Goal: Navigation & Orientation: Go to known website

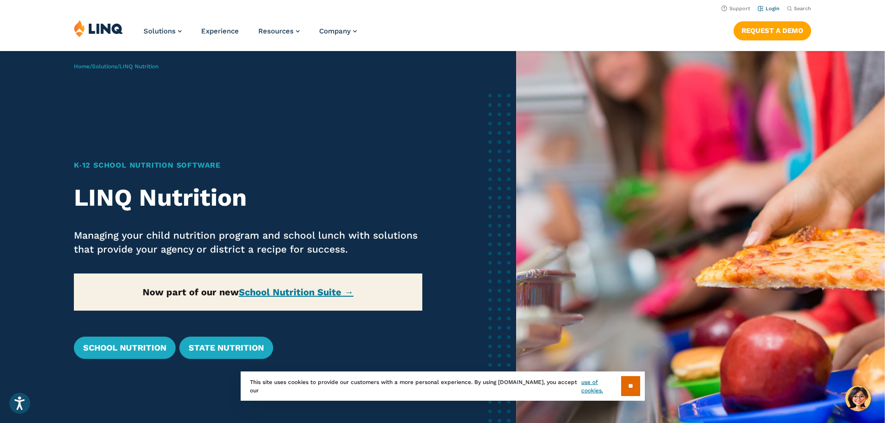
click at [771, 8] on link "Login" at bounding box center [769, 9] width 22 height 6
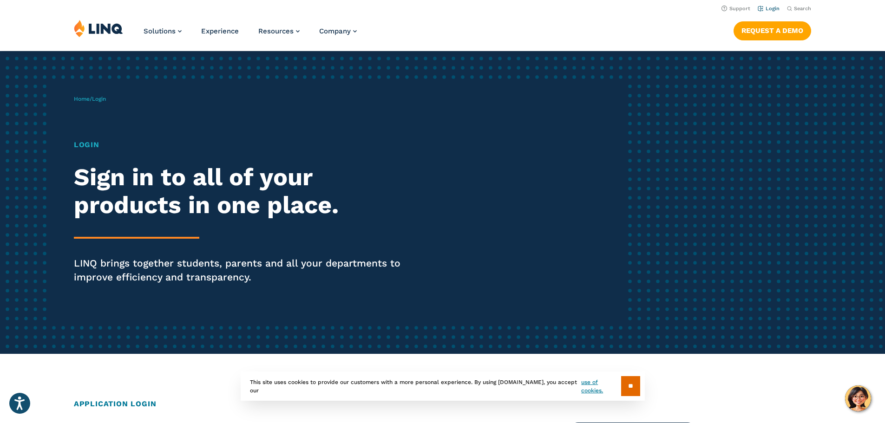
click at [764, 7] on link "Login" at bounding box center [769, 9] width 22 height 6
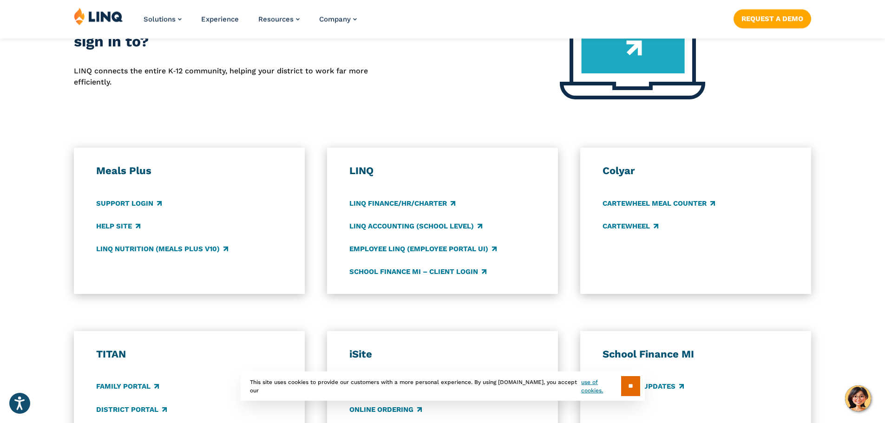
scroll to position [465, 0]
